Goal: Navigation & Orientation: Find specific page/section

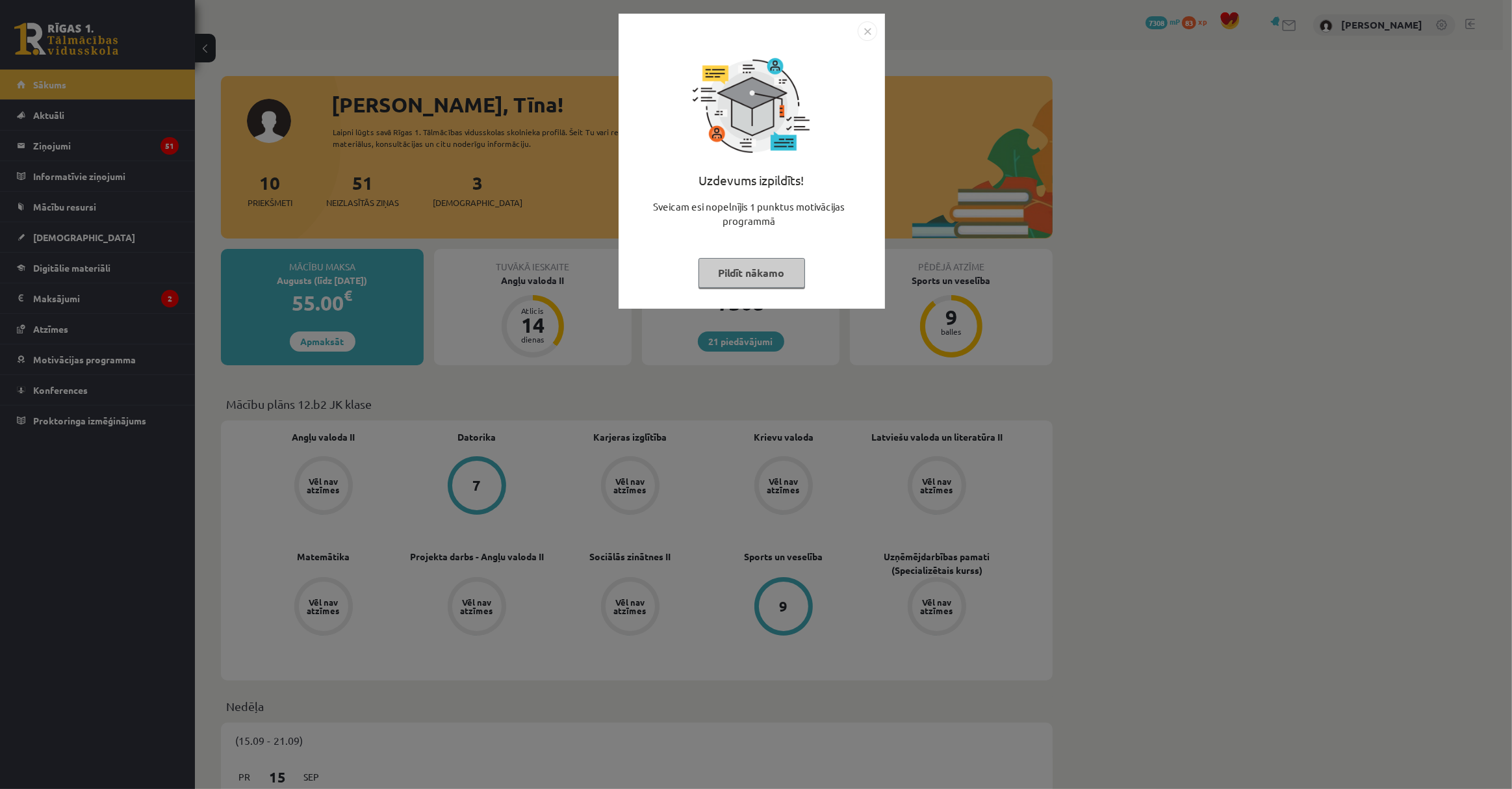
click at [773, 264] on button "Pildīt nākamo" at bounding box center [752, 273] width 107 height 30
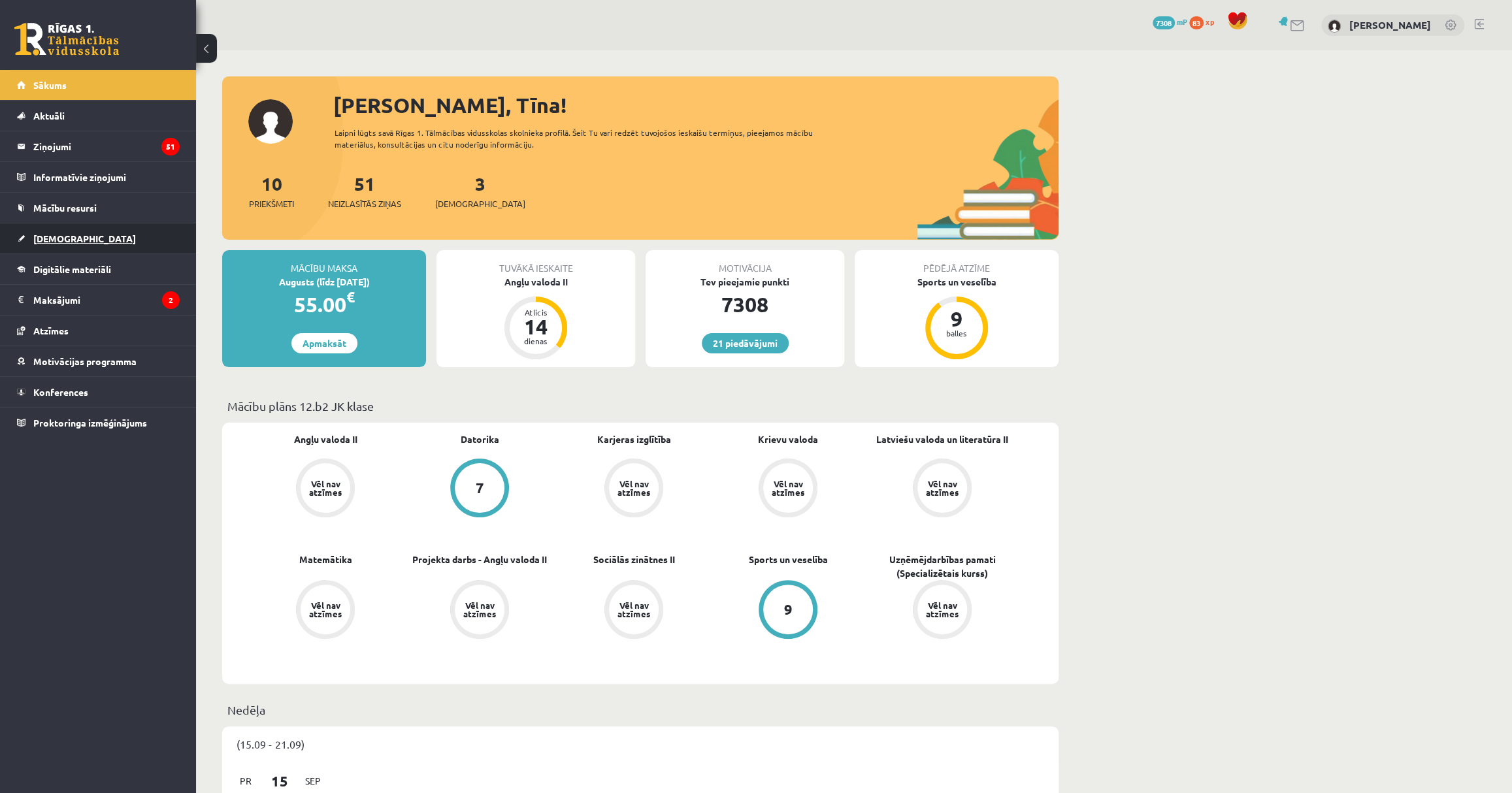
click at [143, 228] on link "[DEMOGRAPHIC_DATA]" at bounding box center [98, 238] width 163 height 30
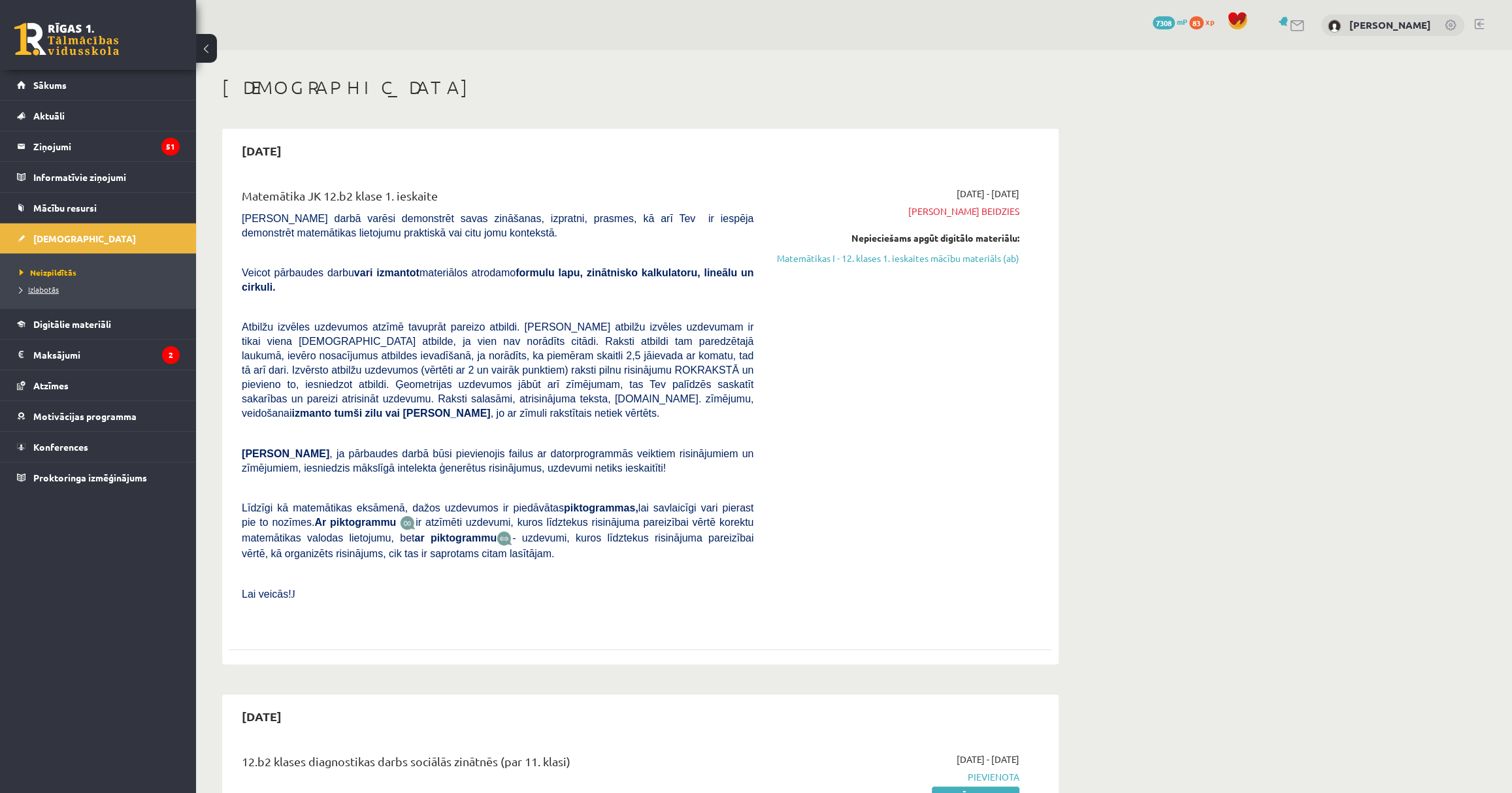
click at [41, 286] on span "Izlabotās" at bounding box center [39, 289] width 39 height 10
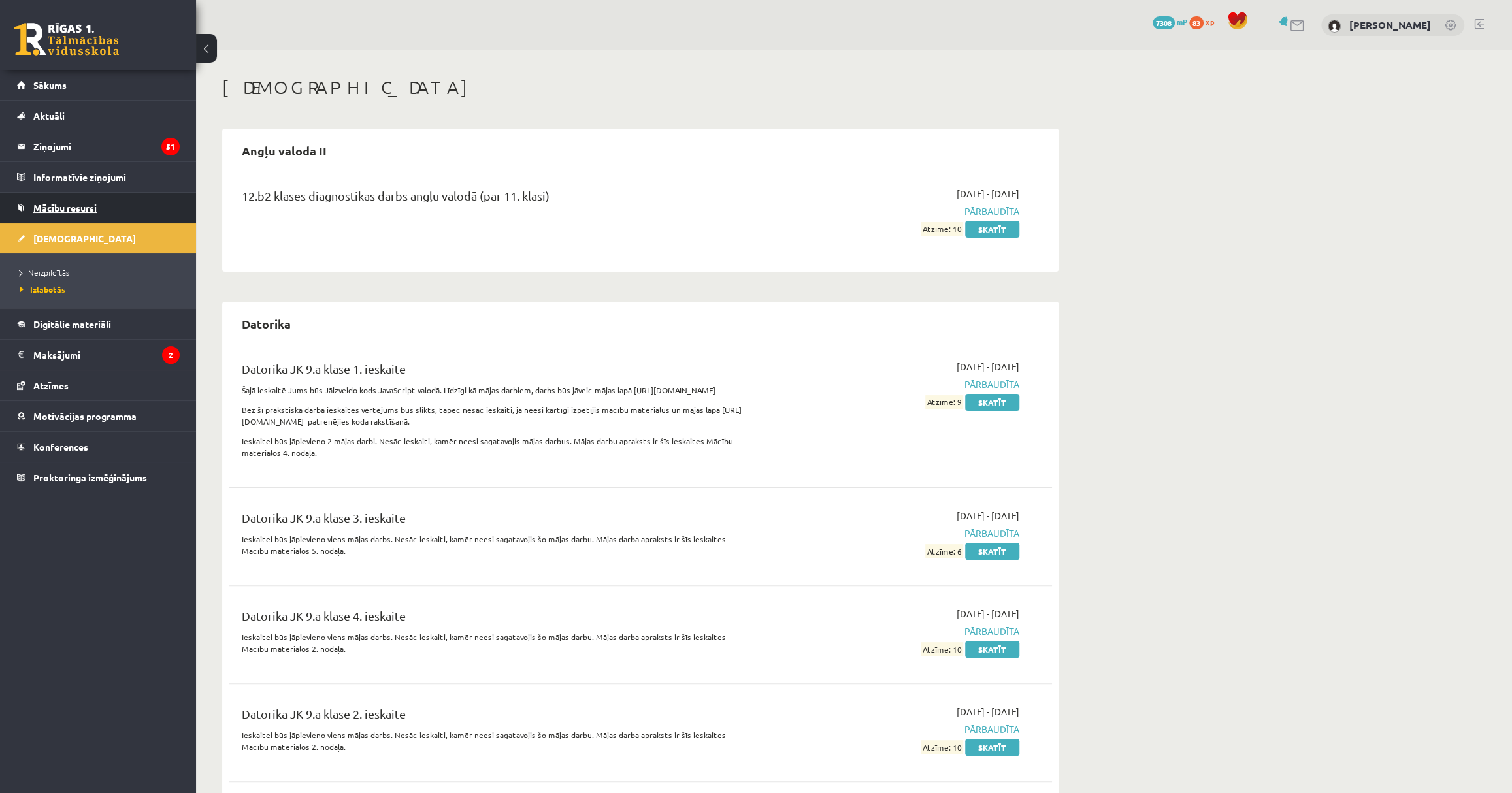
click at [111, 206] on link "Mācību resursi" at bounding box center [98, 208] width 163 height 30
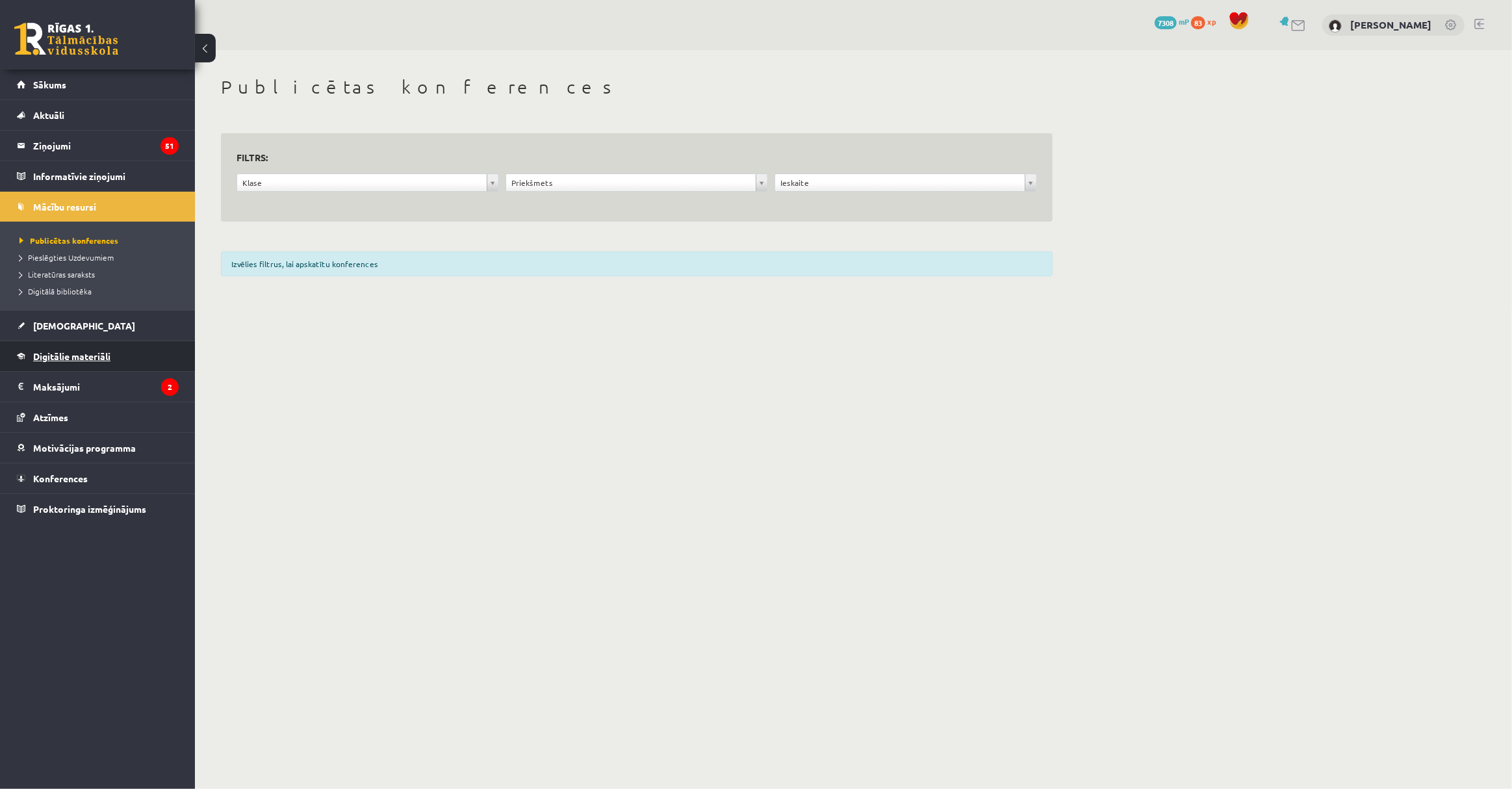
click at [102, 355] on span "Digitālie materiāli" at bounding box center [72, 356] width 77 height 12
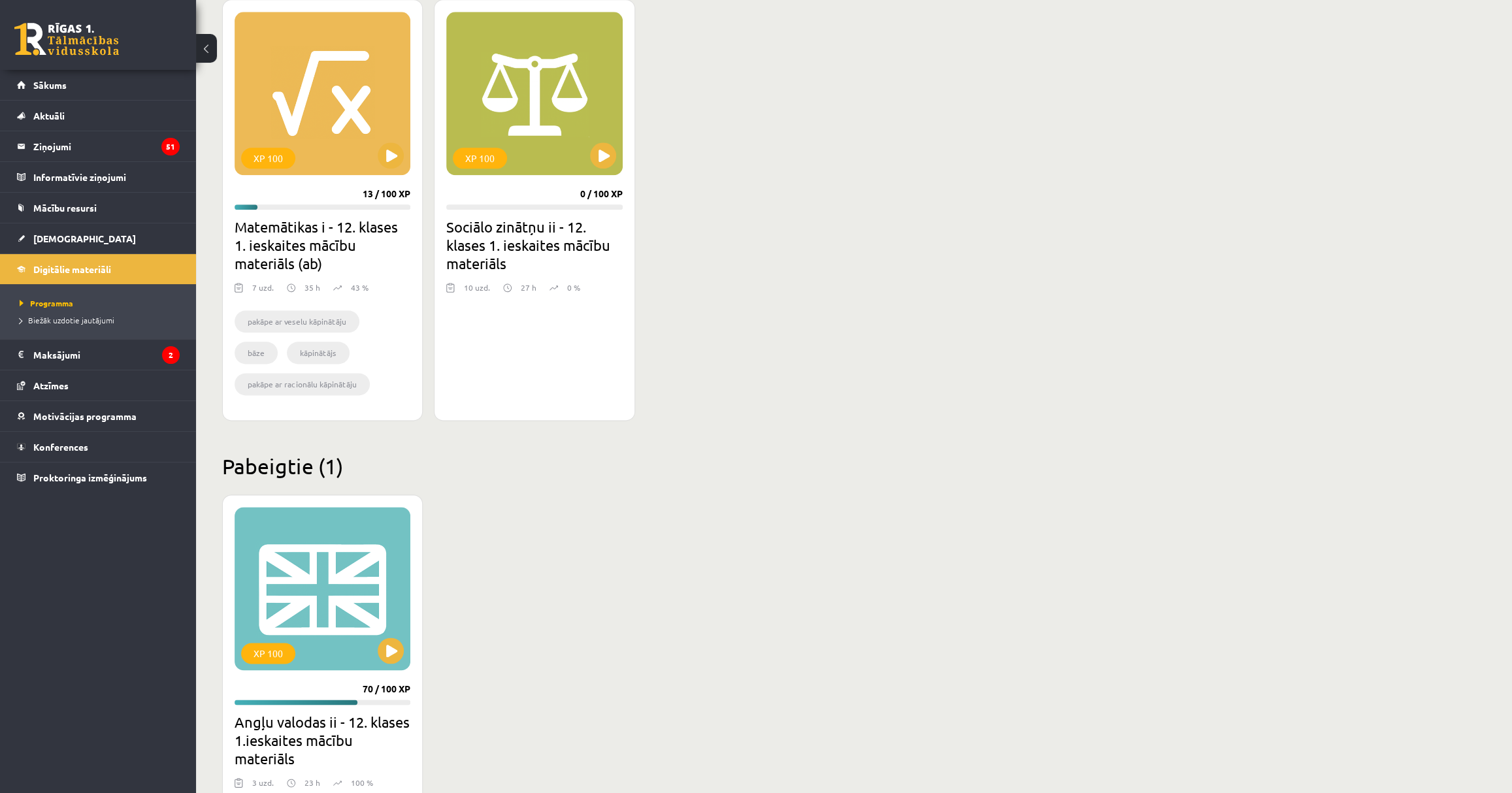
scroll to position [993, 0]
